Goal: Transaction & Acquisition: Purchase product/service

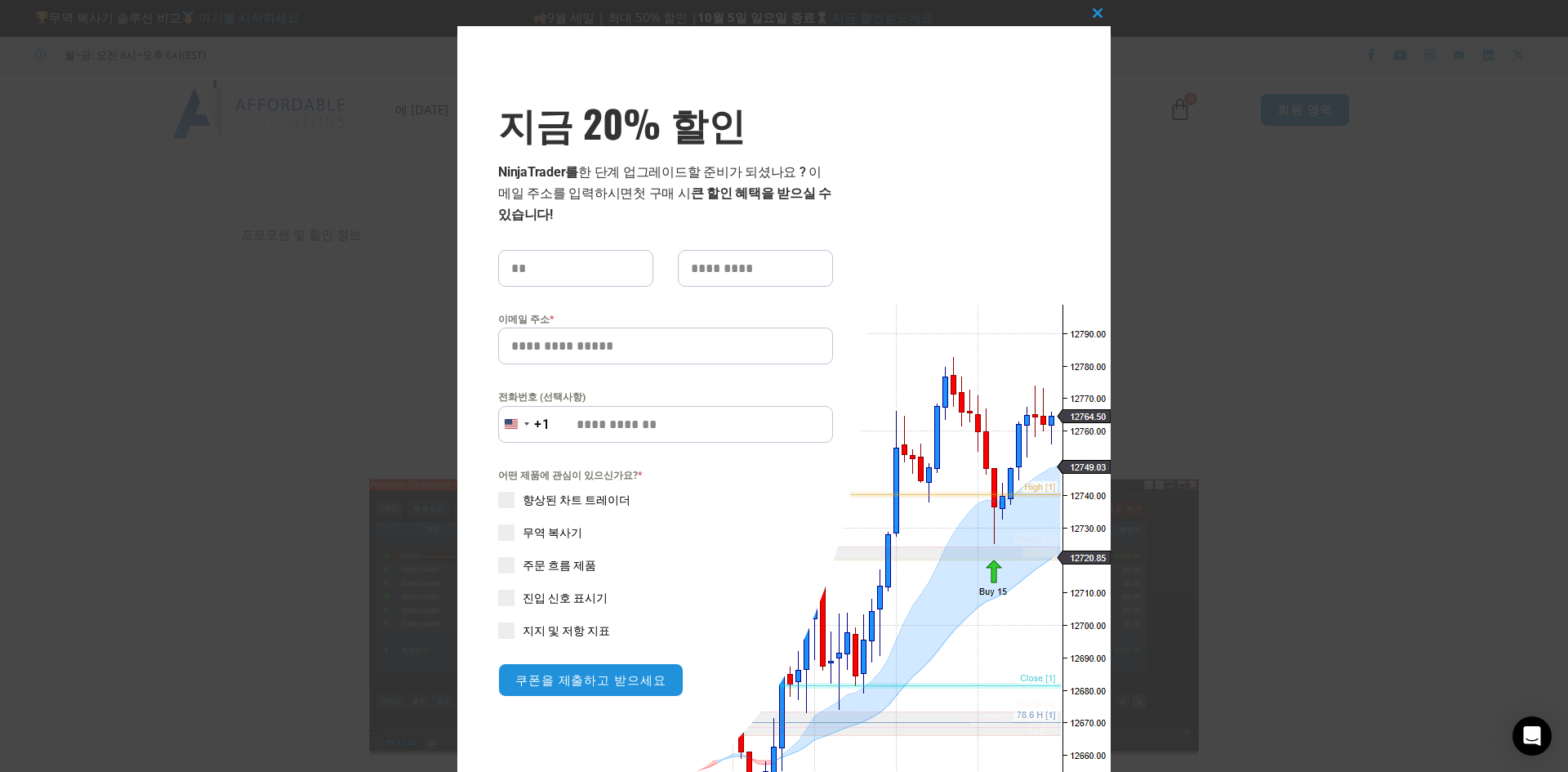
click at [597, 277] on input "지금 20% 할인 팝업" at bounding box center [576, 268] width 156 height 37
click at [556, 258] on input "지금 20% 할인 팝업" at bounding box center [576, 268] width 156 height 37
type input "*"
type input "**"
click at [723, 263] on input "지금 20% 할인 팝업" at bounding box center [756, 268] width 156 height 37
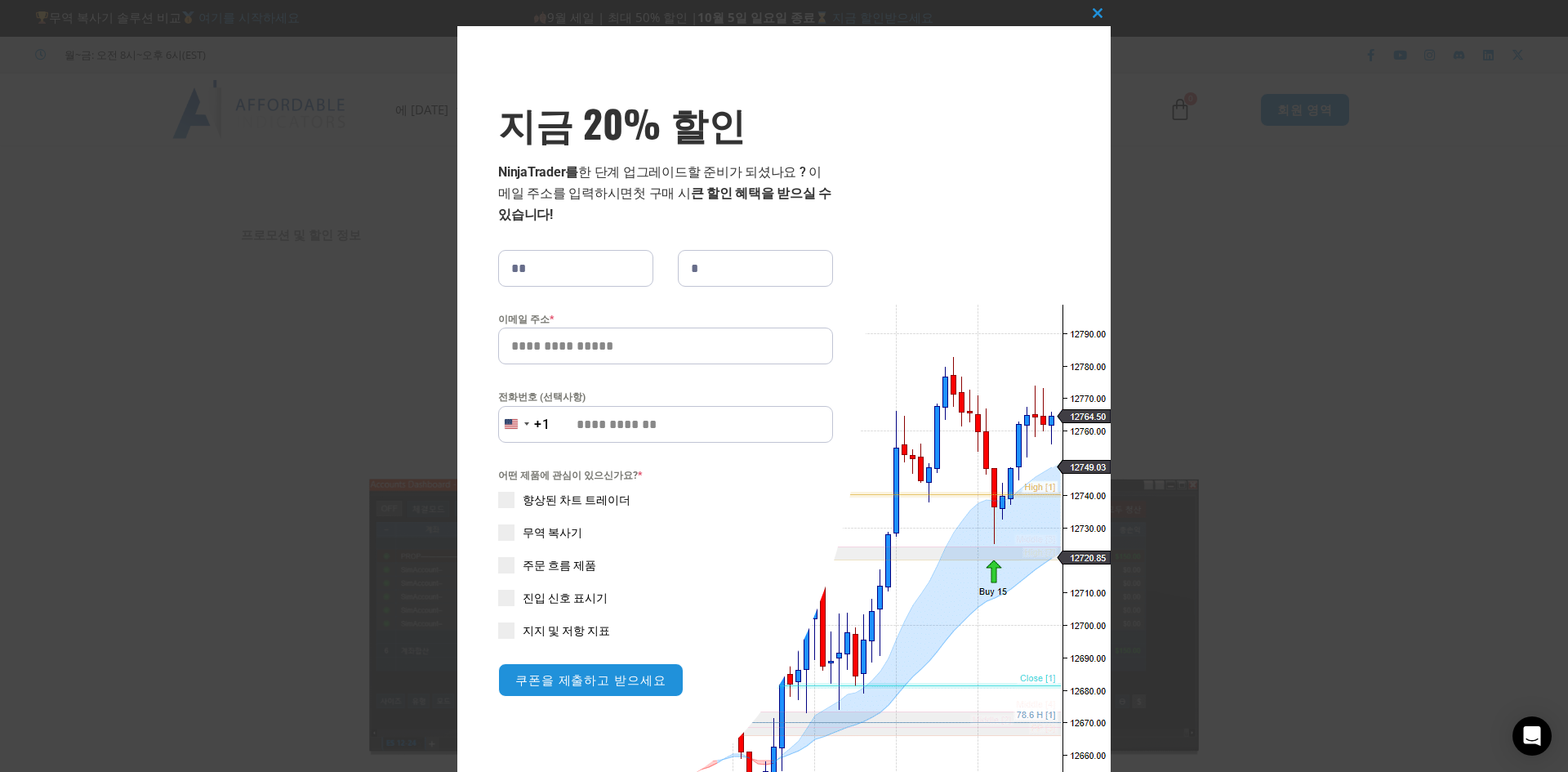
type input "*"
click at [652, 346] on input "이메일 주소 *" at bounding box center [666, 346] width 335 height 37
type input "*"
type input "**********"
click at [521, 433] on div "미국 +1" at bounding box center [516, 425] width 36 height 37
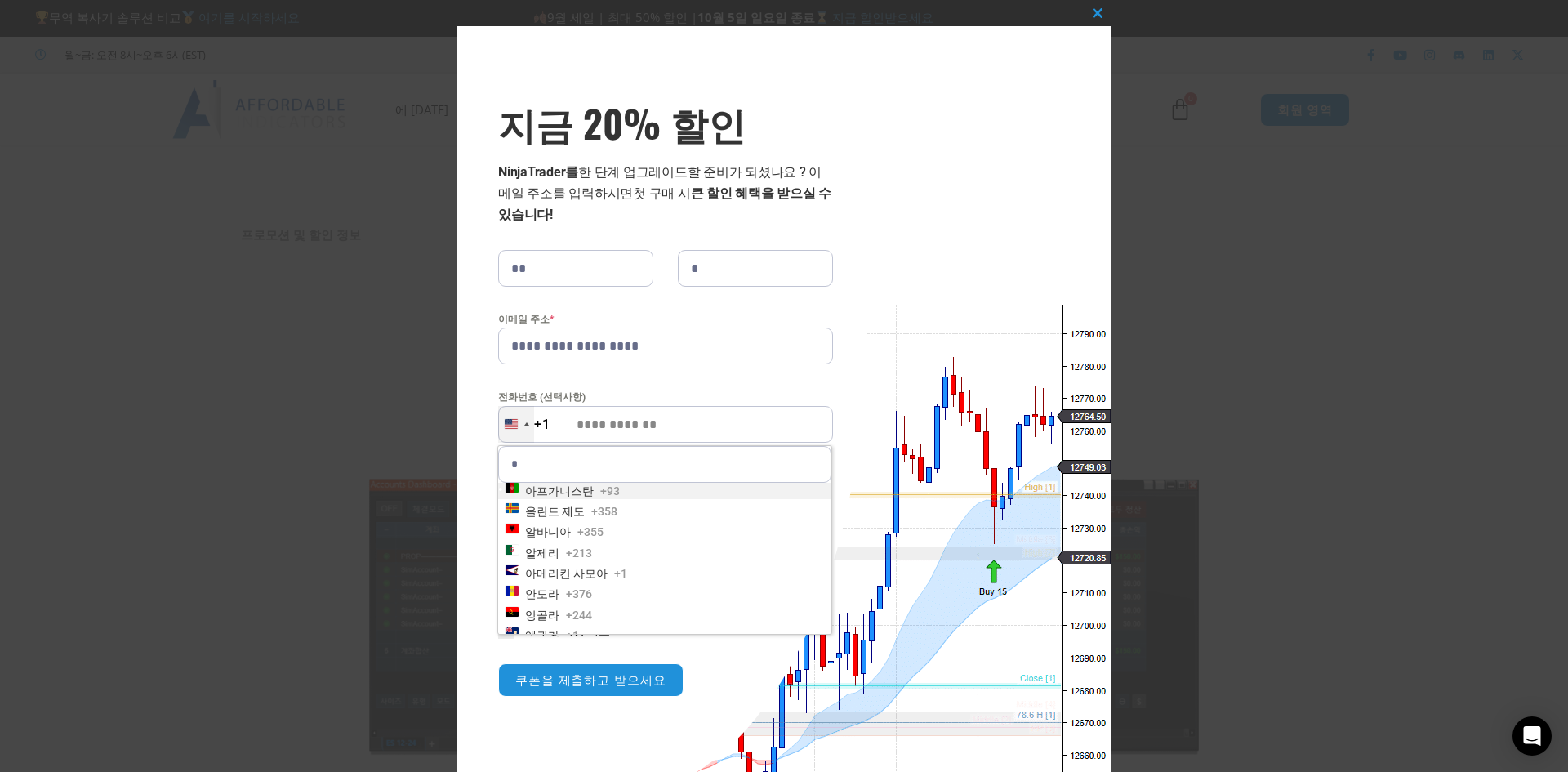
type input "**"
click at [567, 524] on li "대한민국 +82" at bounding box center [665, 532] width 333 height 16
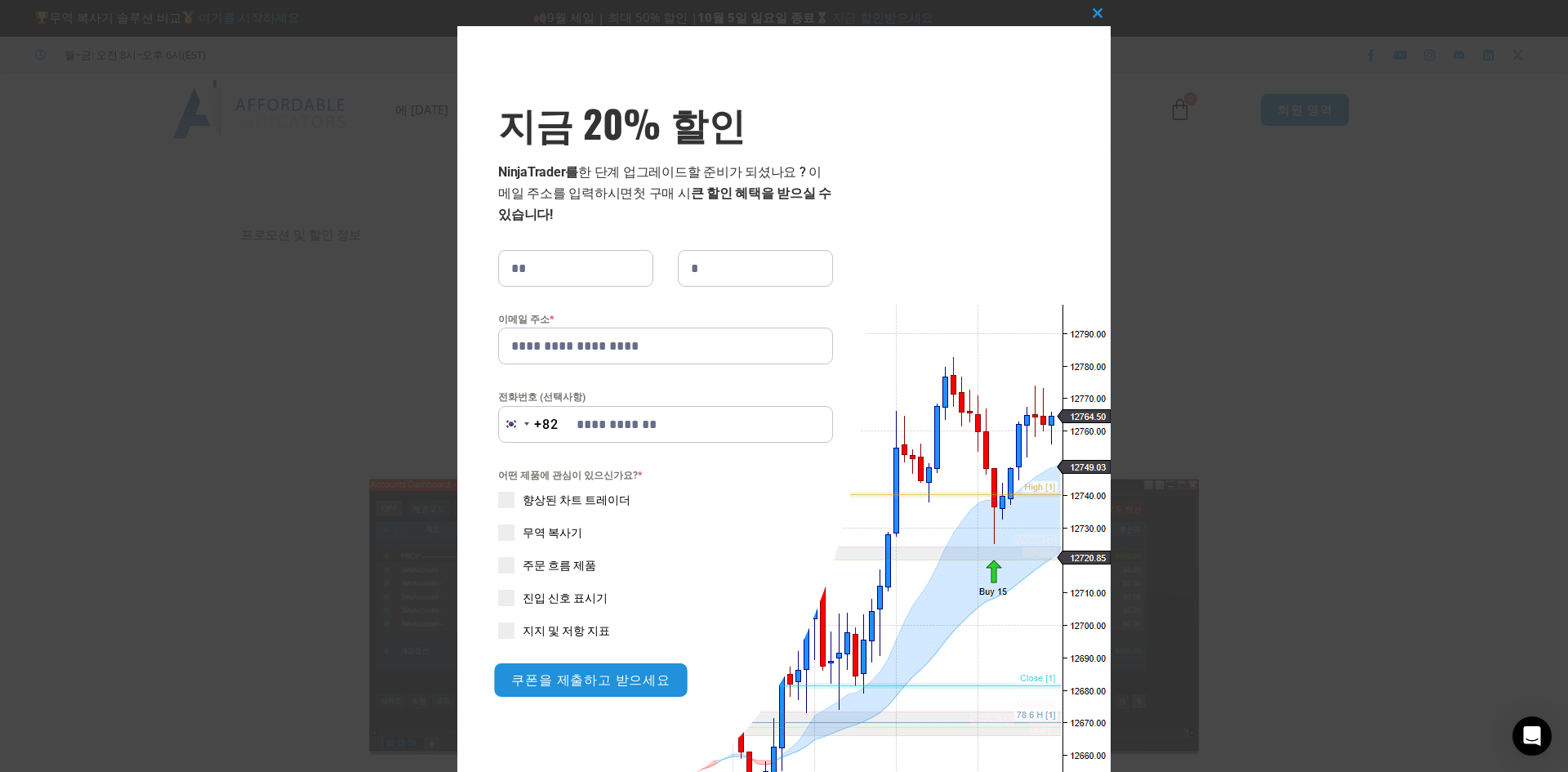
click at [548, 684] on font "쿠폰을 제출하고 받으세요" at bounding box center [590, 681] width 159 height 17
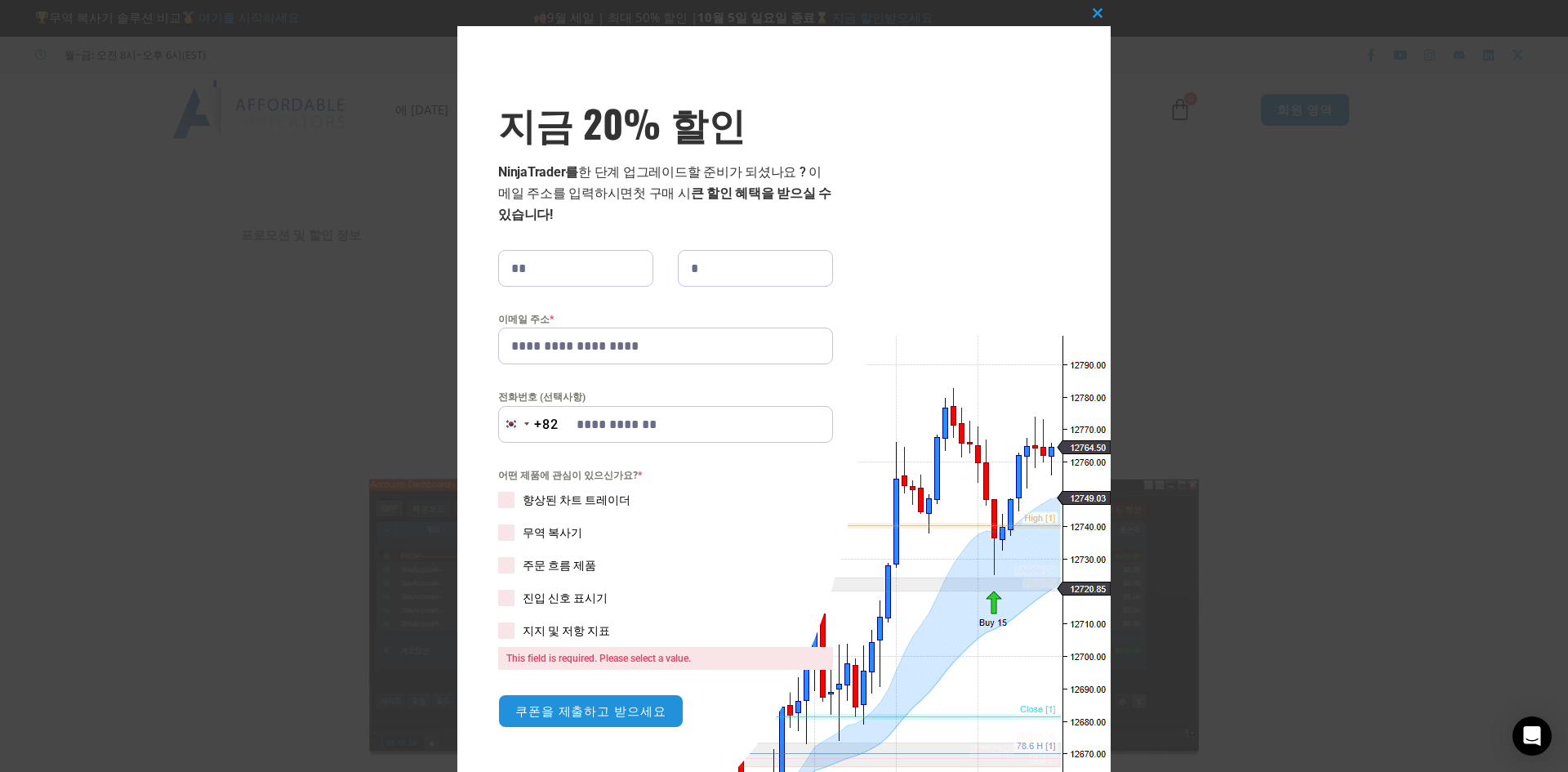
click at [511, 629] on div "어떤 제품에 관심이 있으신가요? * 향상된 차트 트레이더 무역 복사기 주문 흐름 제품 진입 신호 표시기 지지 및 저항 지표 This field…" at bounding box center [666, 568] width 335 height 203
click at [507, 630] on span "지금 20% 할인 팝업" at bounding box center [506, 631] width 16 height 16
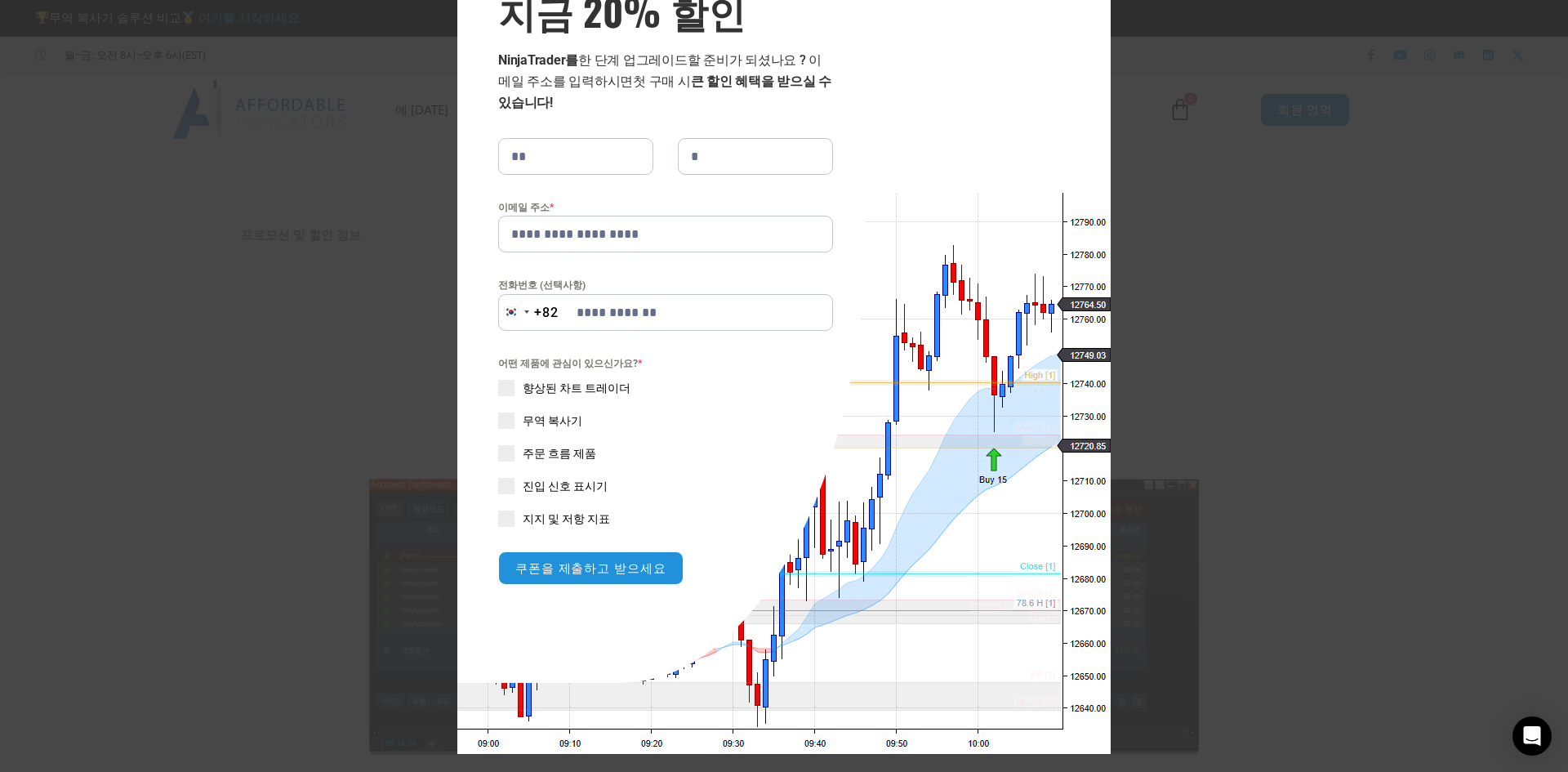
scroll to position [128, 0]
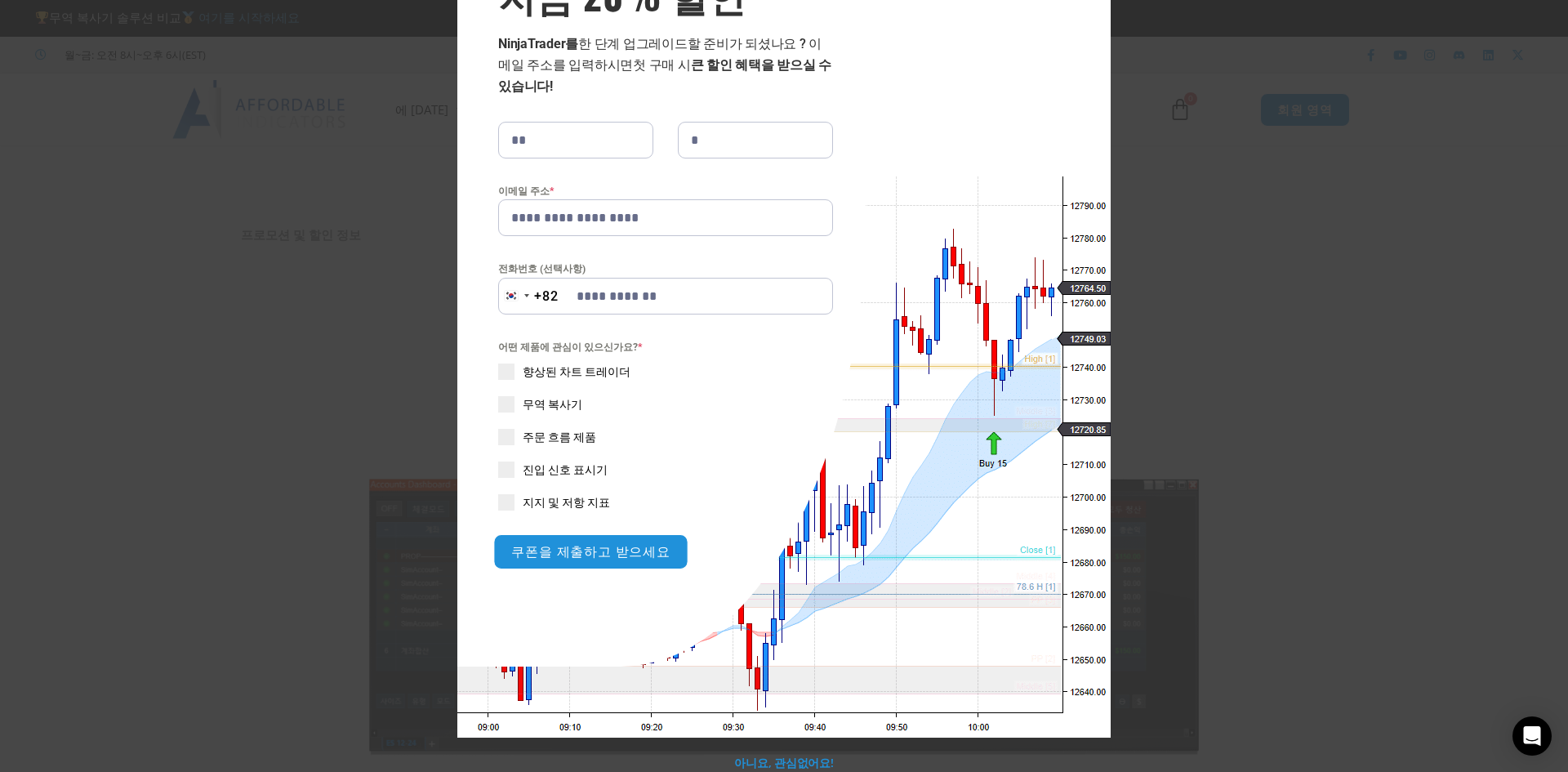
click at [558, 550] on font "쿠폰을 제출하고 받으세요" at bounding box center [590, 552] width 159 height 17
type input "**********"
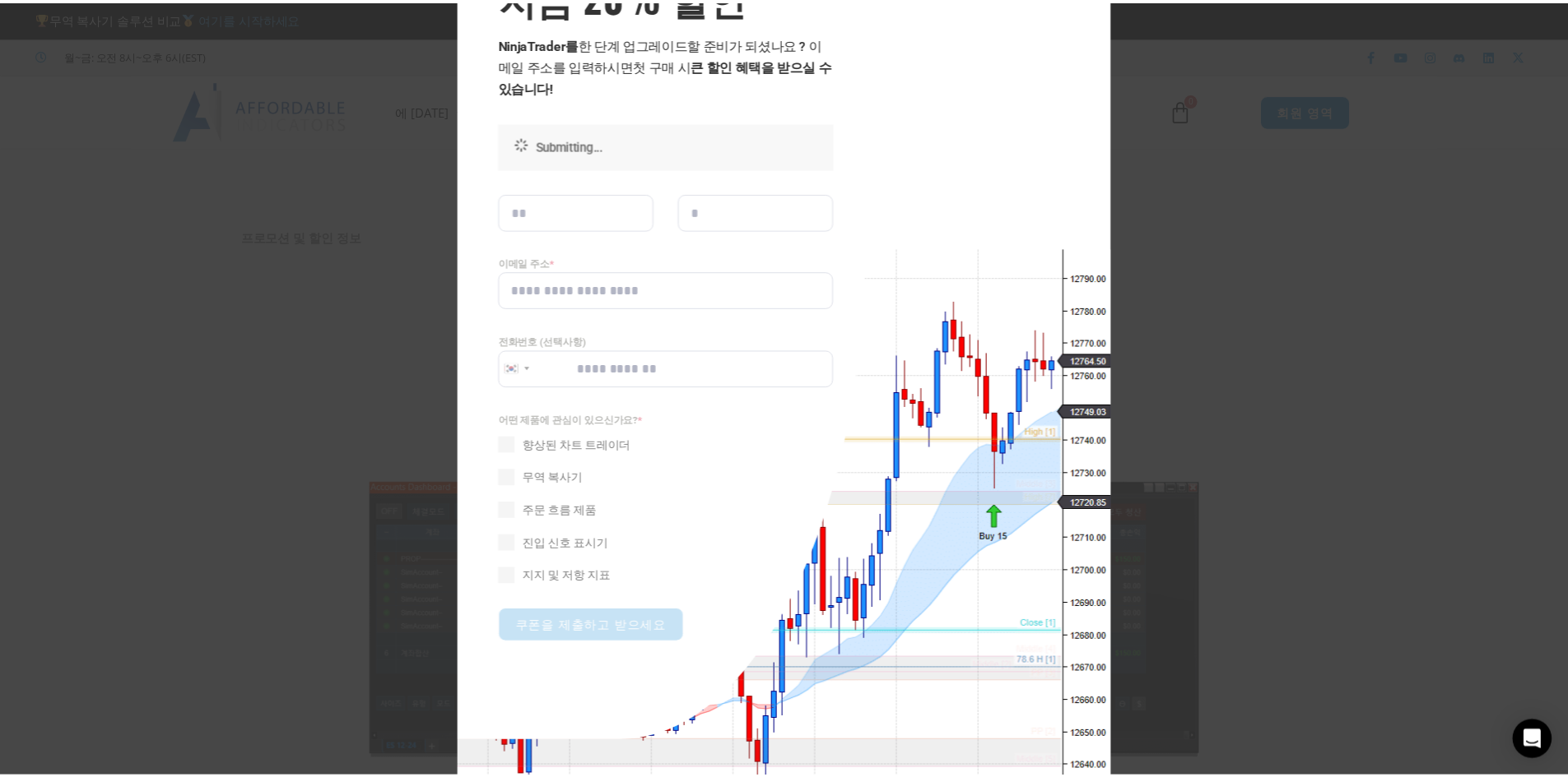
scroll to position [0, 0]
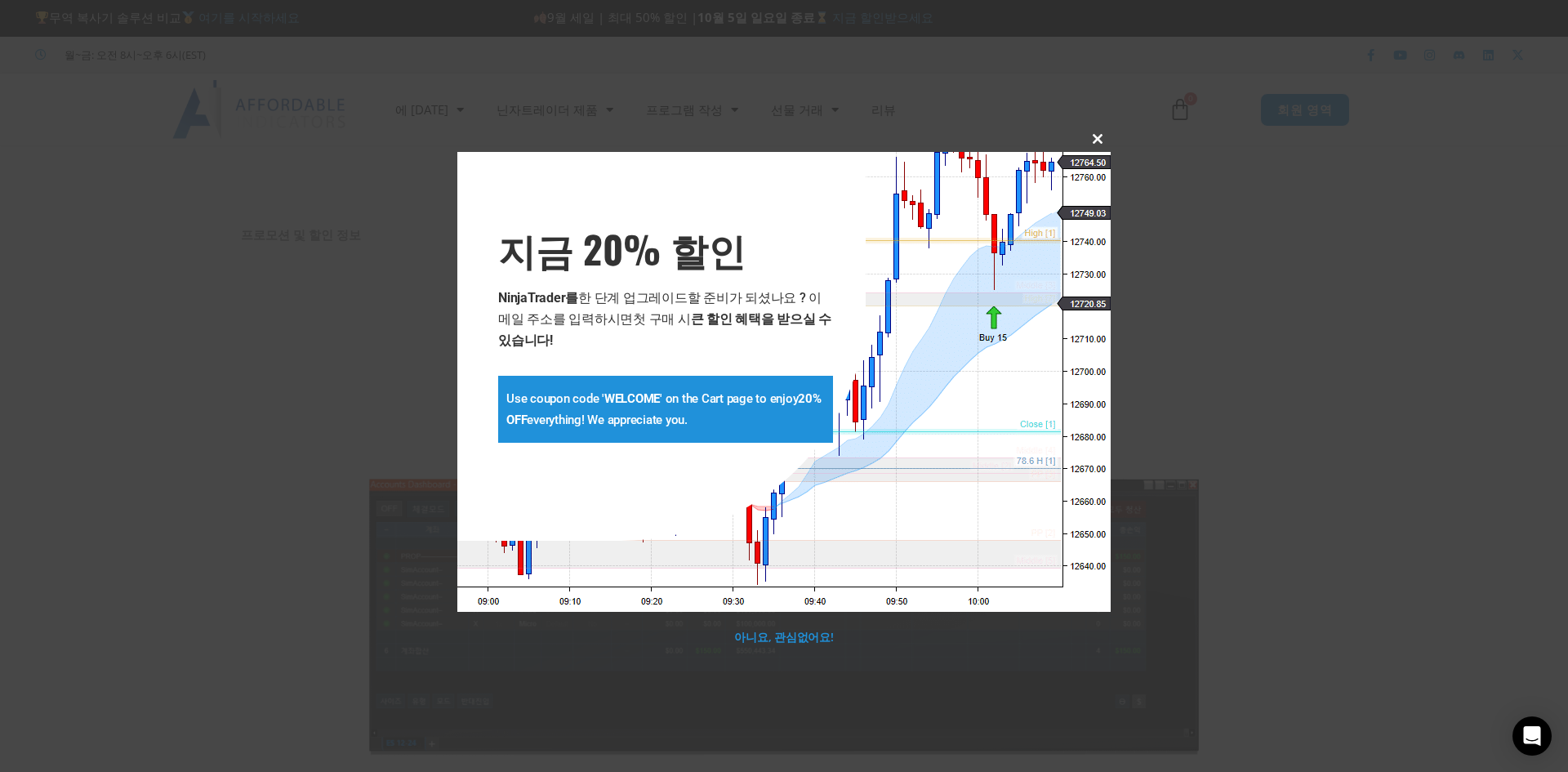
click at [1087, 140] on span "지금 20% 할인 팝업" at bounding box center [1097, 138] width 26 height 10
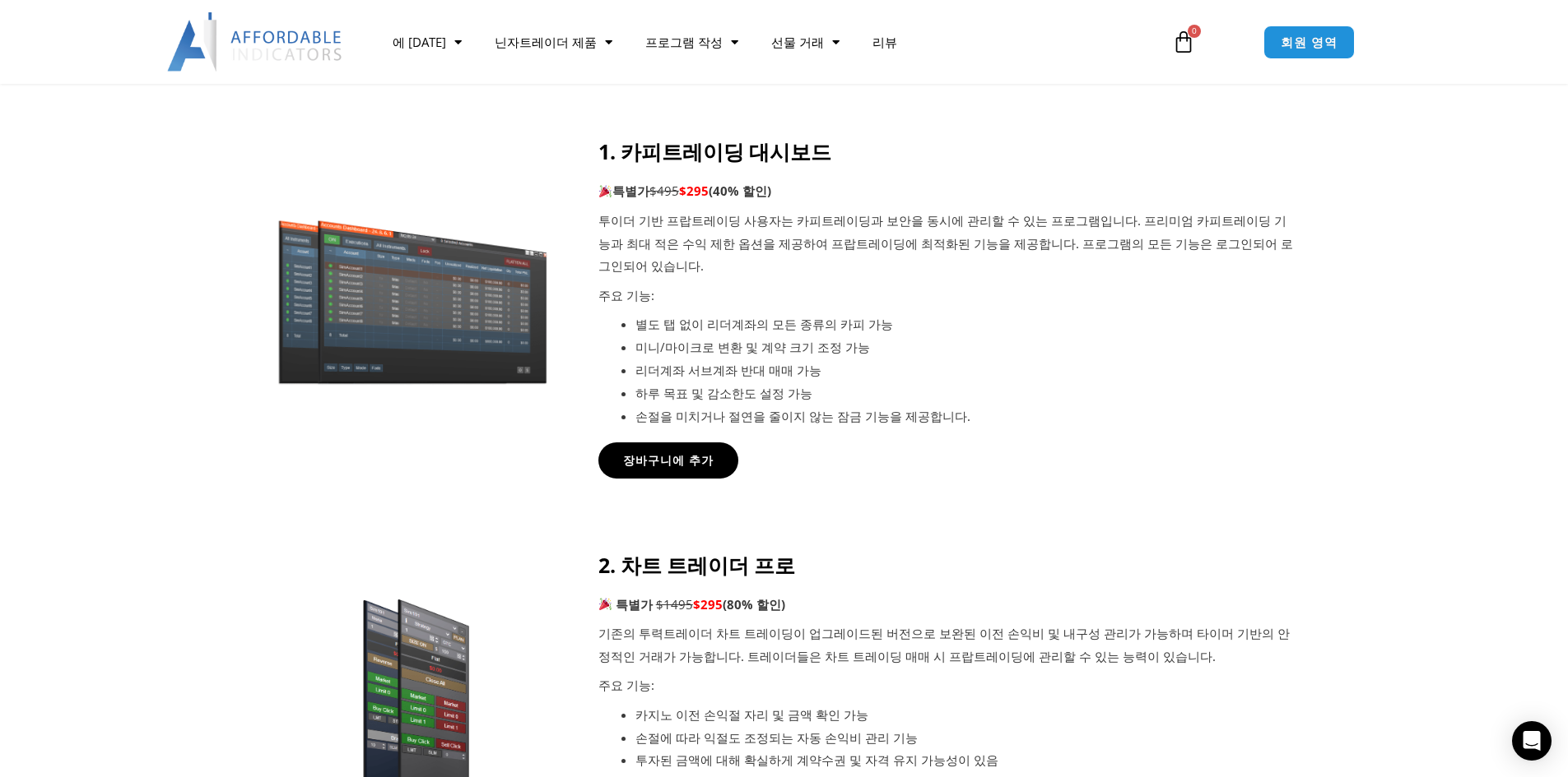
scroll to position [658, 0]
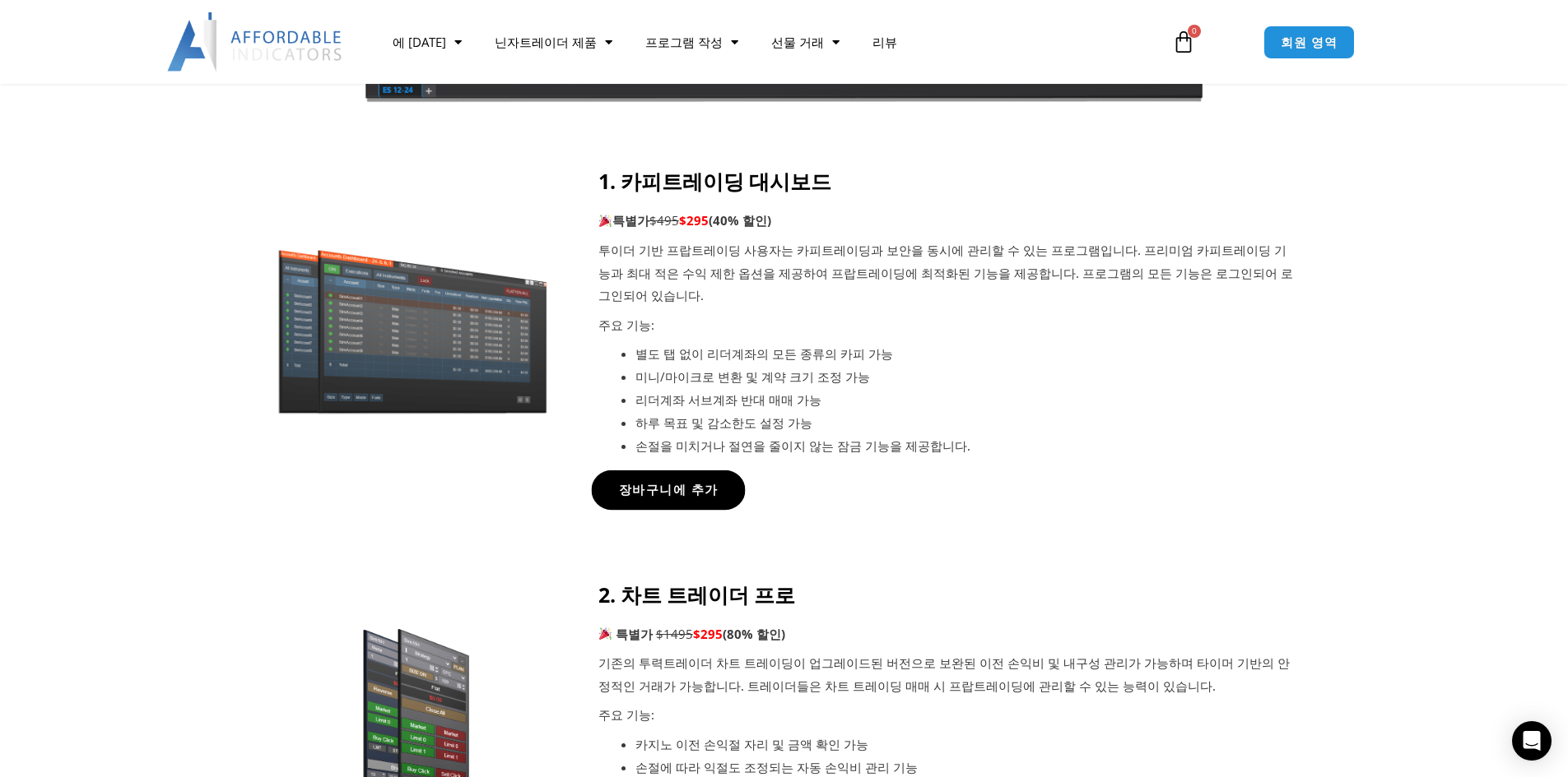
click at [670, 481] on font "장바구니에 추가" at bounding box center [667, 490] width 100 height 17
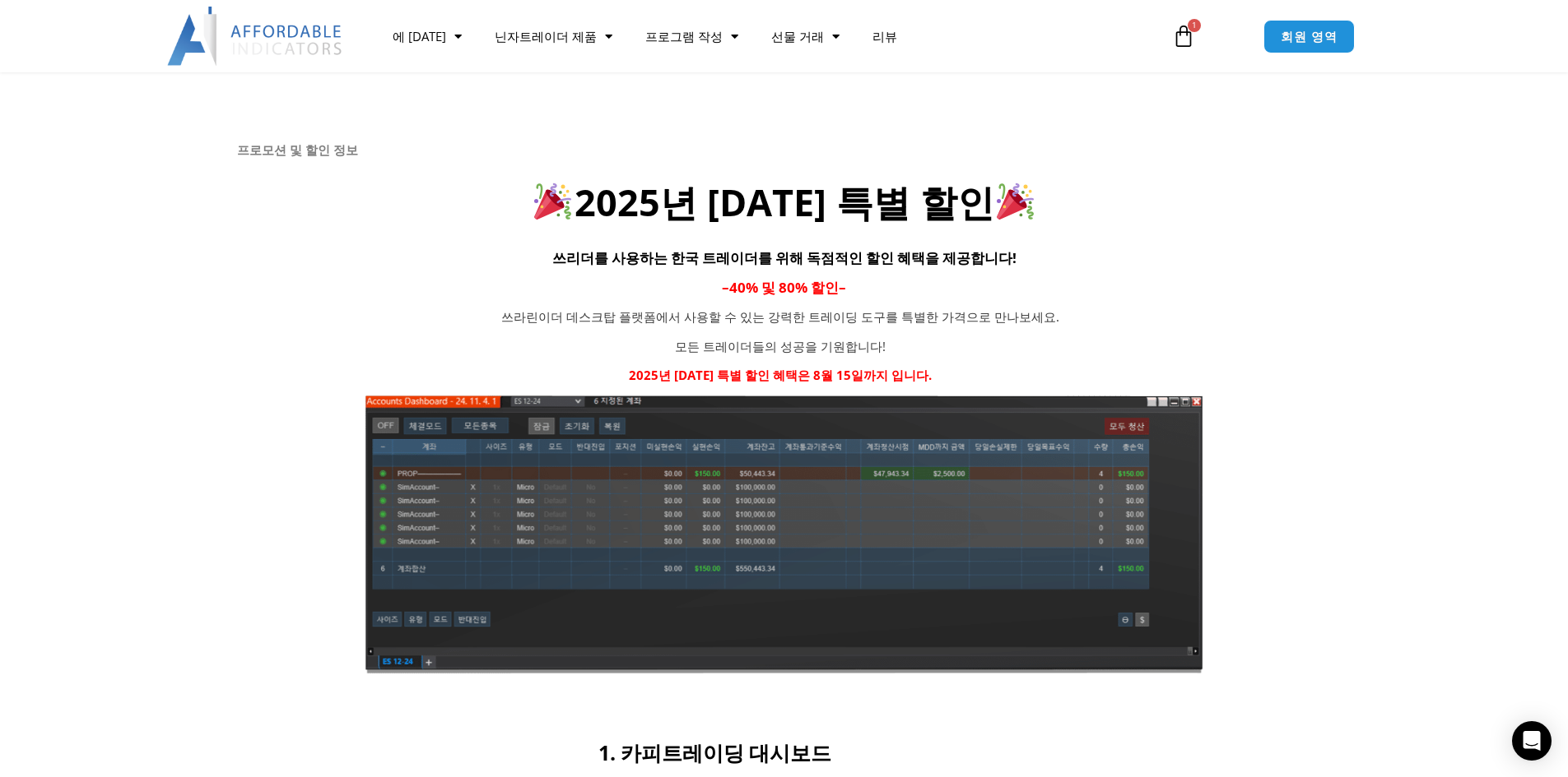
scroll to position [0, 0]
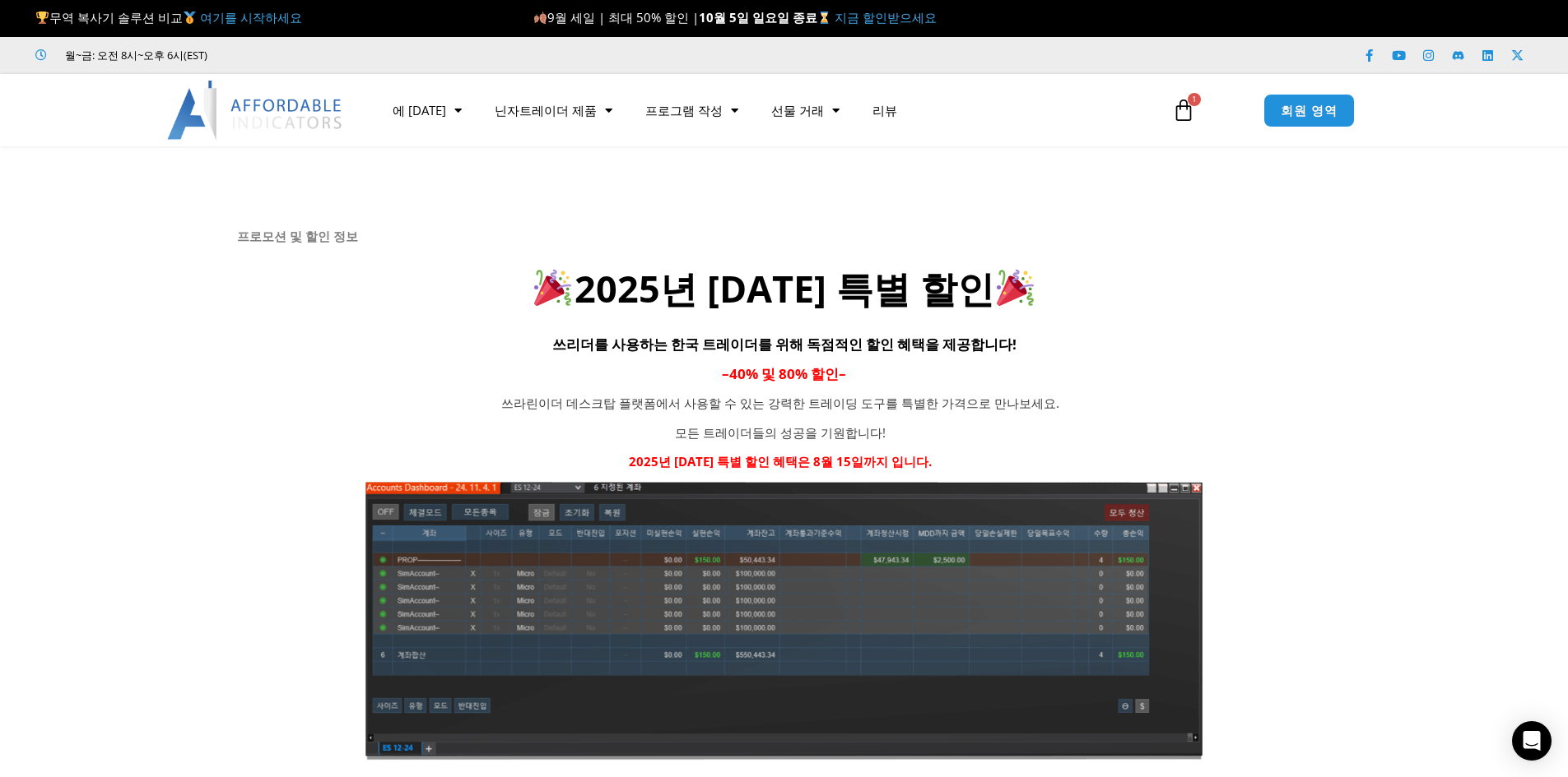
click at [859, 16] on font "지금 할인받으세요" at bounding box center [885, 16] width 102 height 16
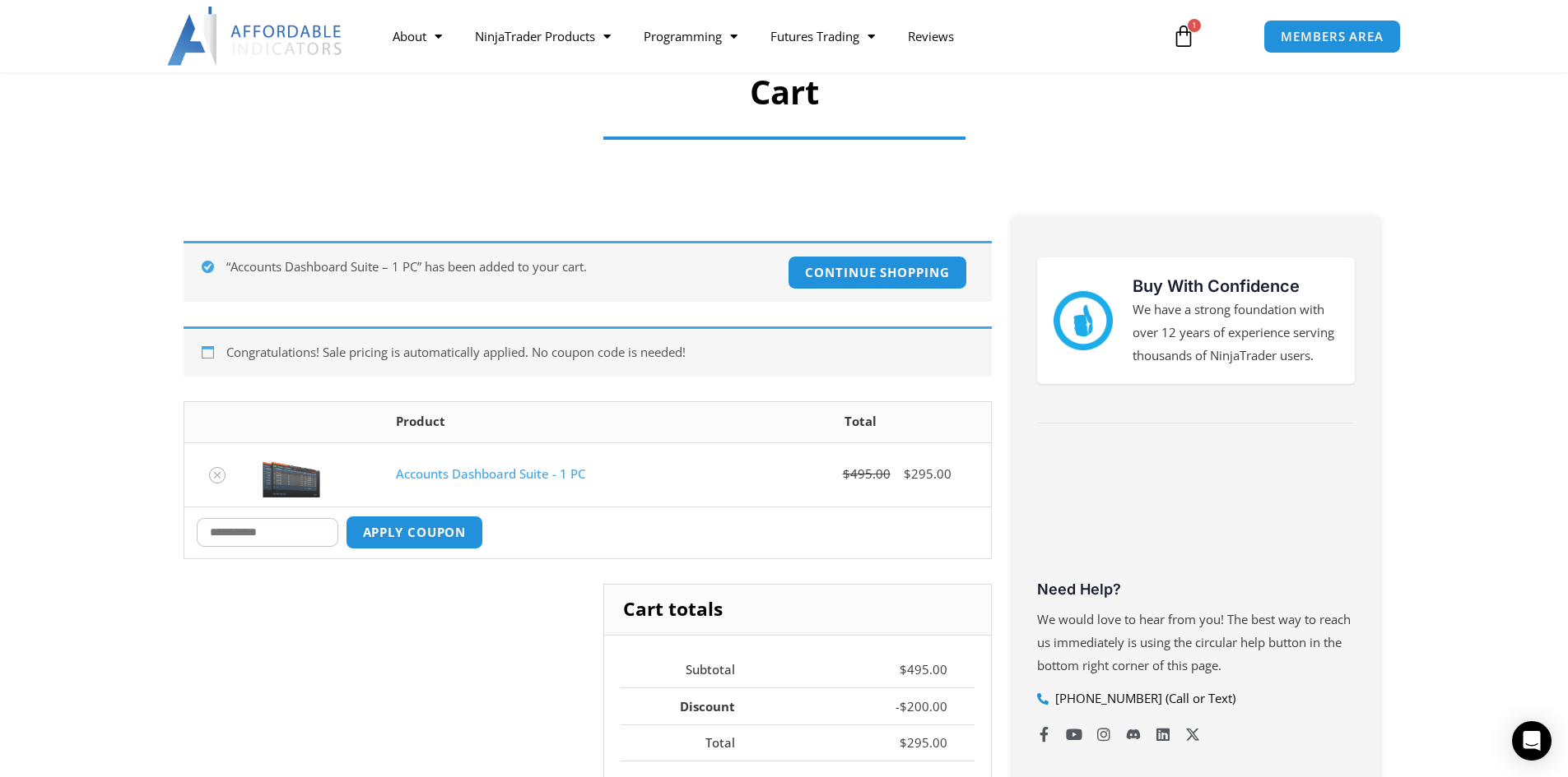
scroll to position [164, 0]
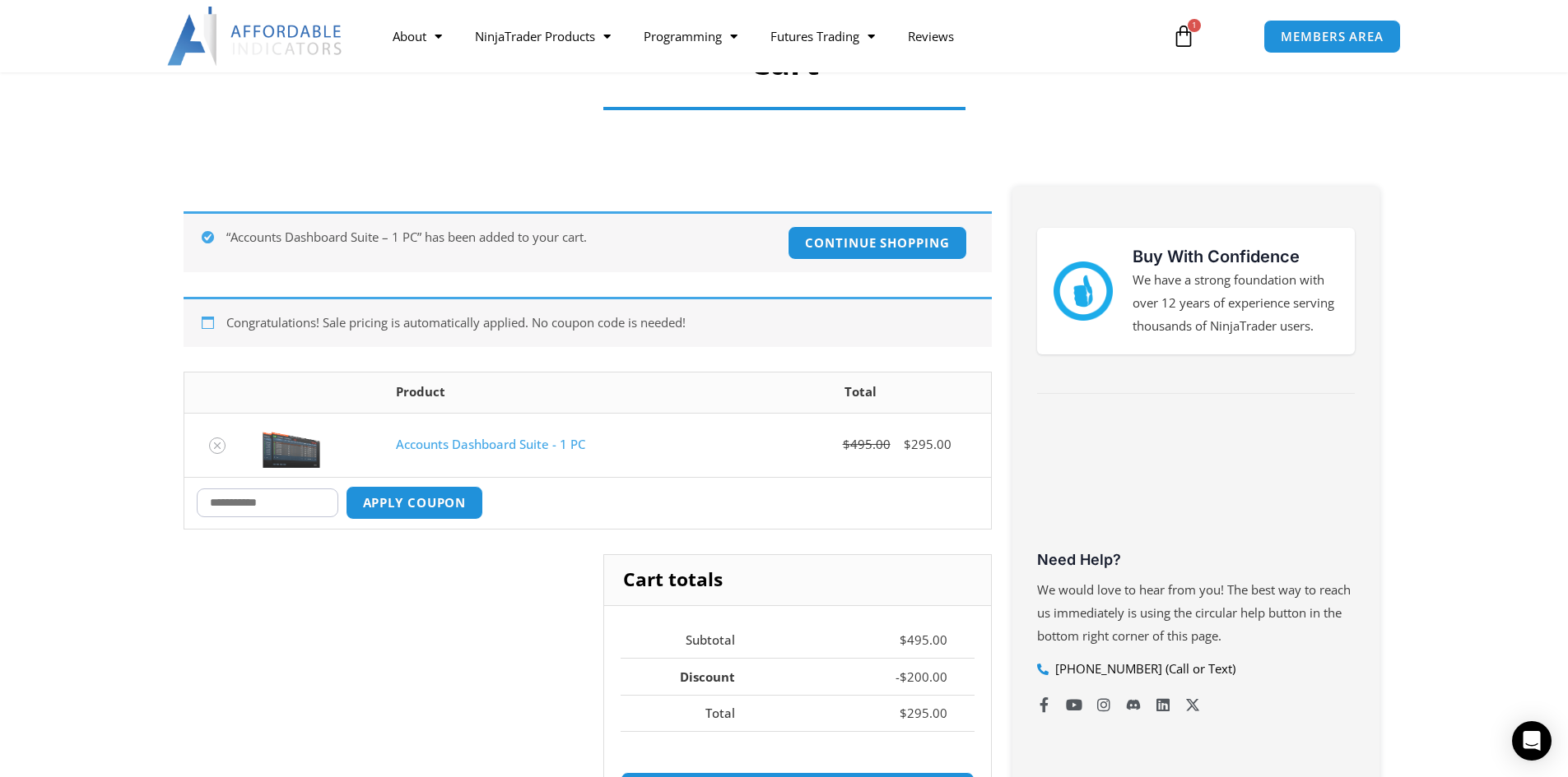
click at [288, 494] on input "Coupon:" at bounding box center [267, 503] width 141 height 29
type input "*"
type input "*****"
click at [432, 508] on button "Apply coupon" at bounding box center [414, 503] width 145 height 36
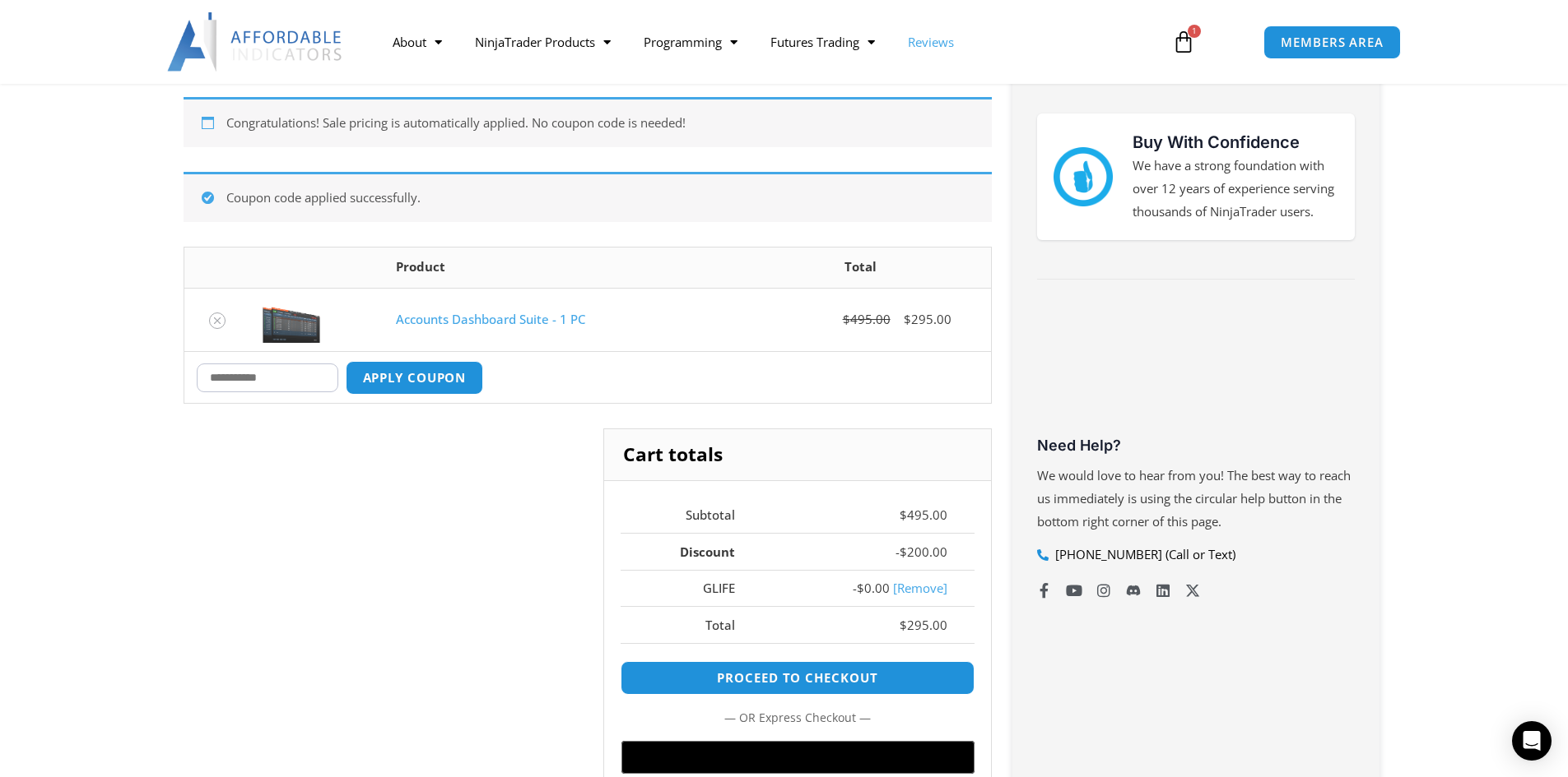
scroll to position [375, 0]
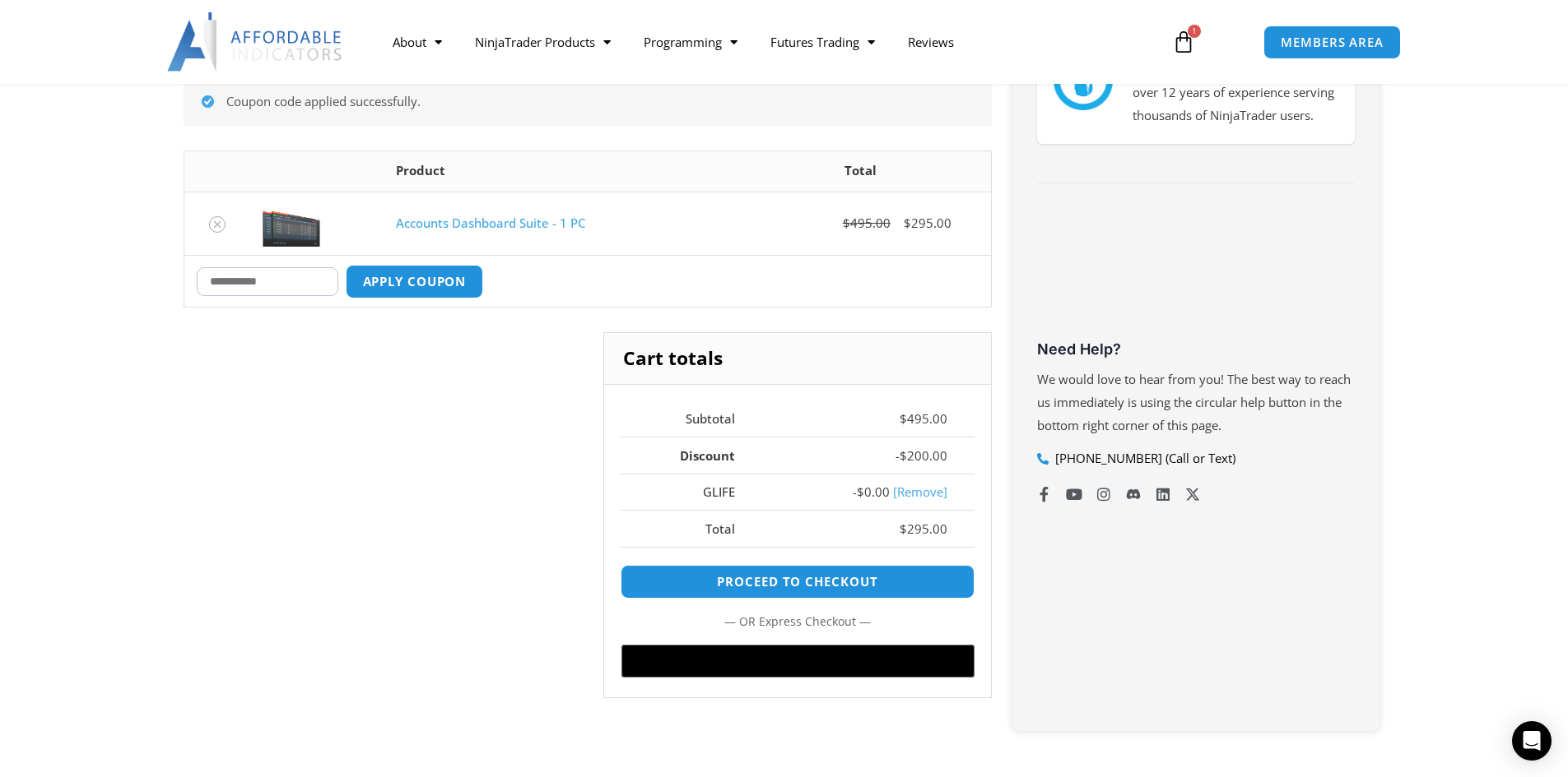
click at [311, 285] on input "Coupon:" at bounding box center [267, 282] width 141 height 29
paste input "****"
type input "****"
click at [419, 279] on button "Apply coupon" at bounding box center [414, 282] width 145 height 36
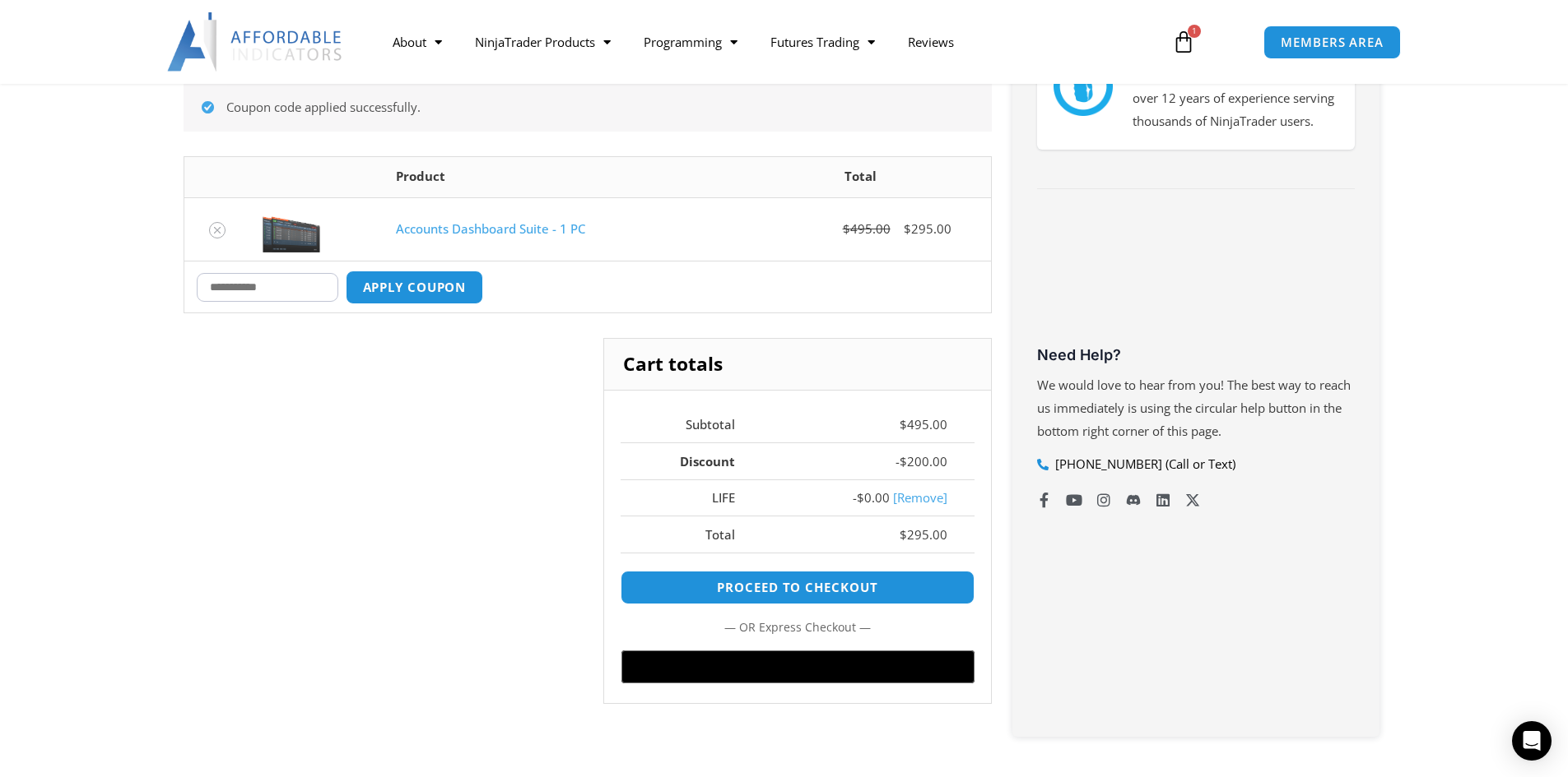
scroll to position [369, 0]
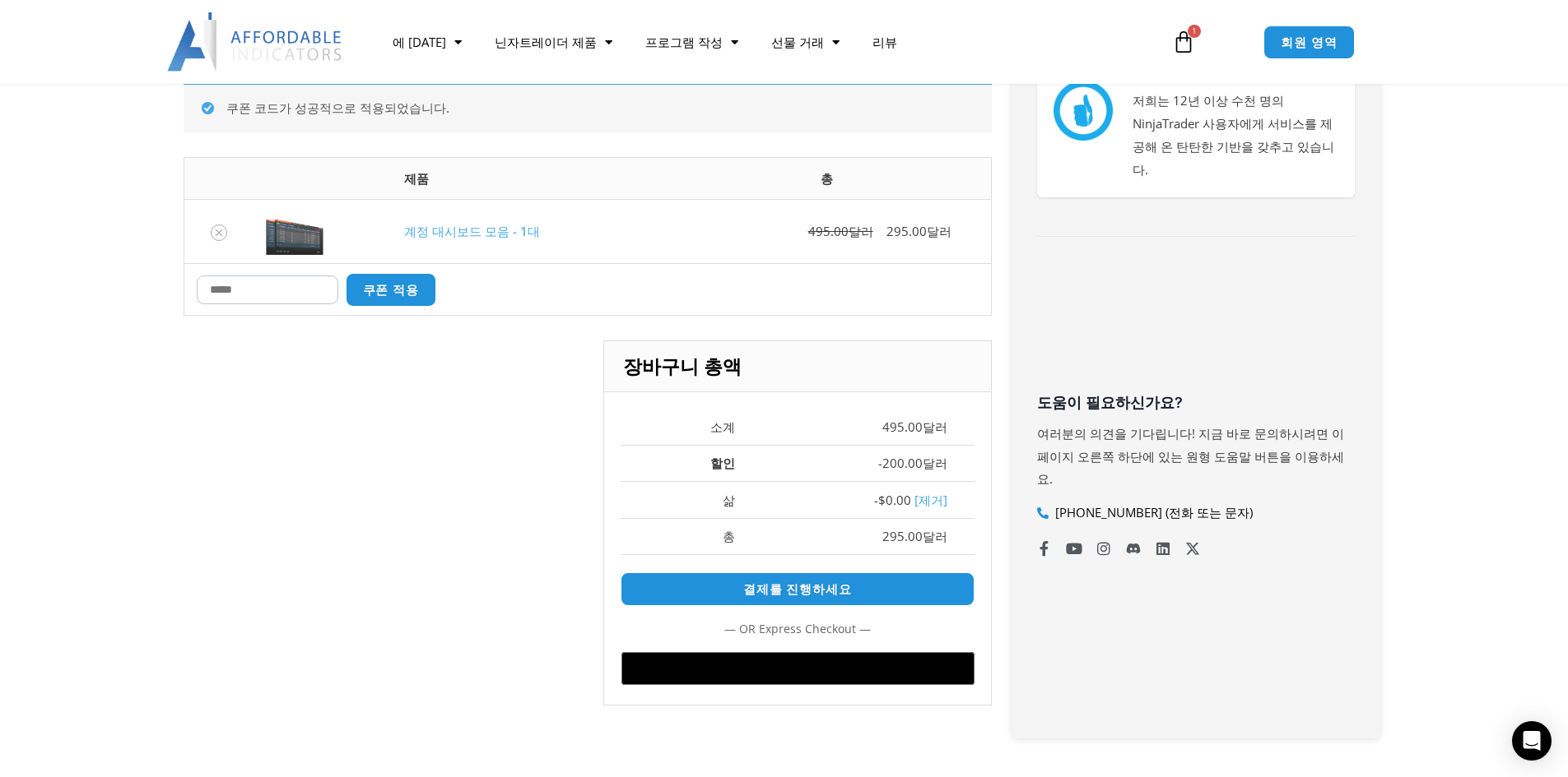
click at [931, 497] on font "[제거]" at bounding box center [931, 499] width 33 height 16
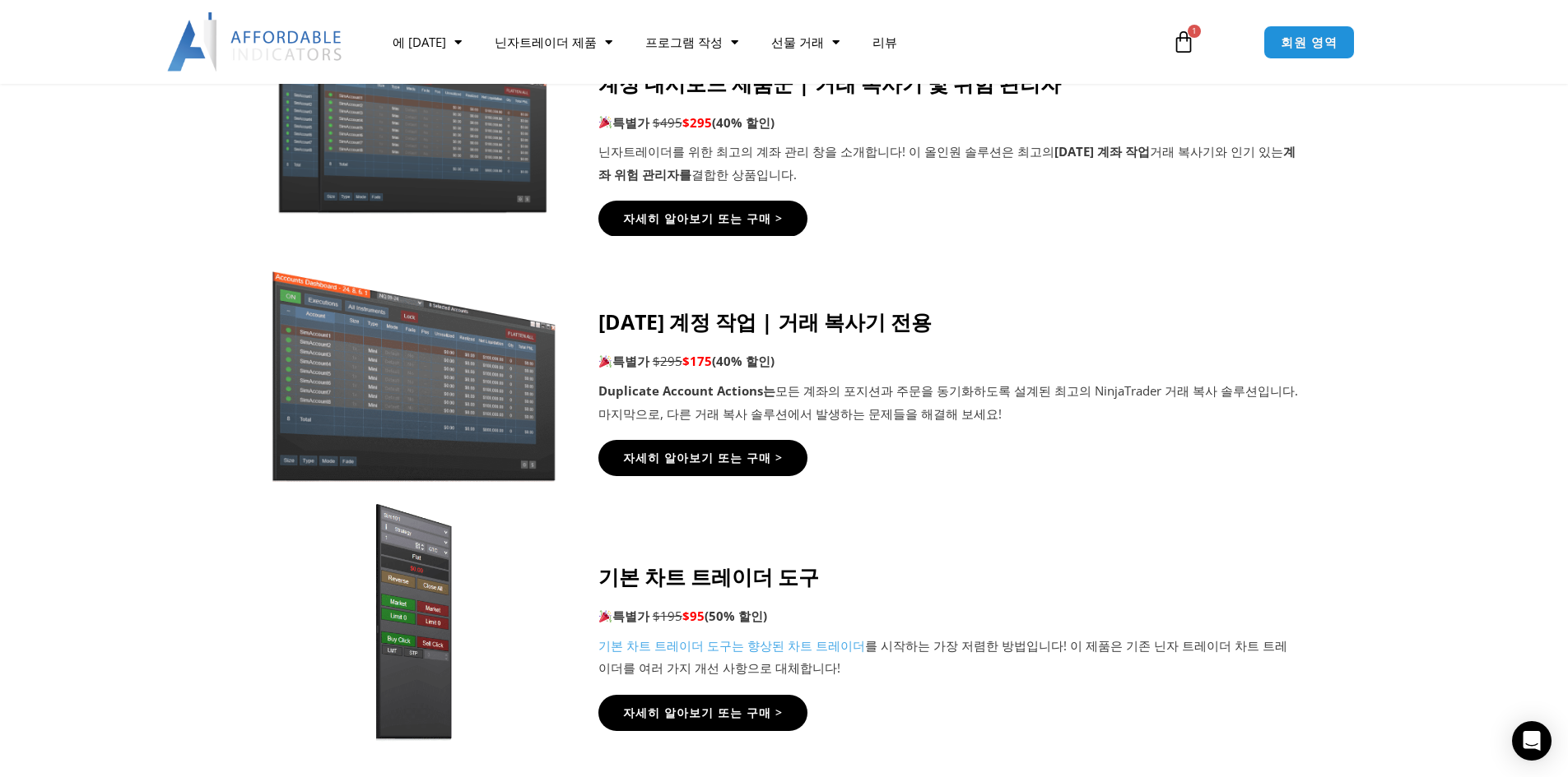
scroll to position [658, 0]
